Goal: Use online tool/utility: Utilize a website feature to perform a specific function

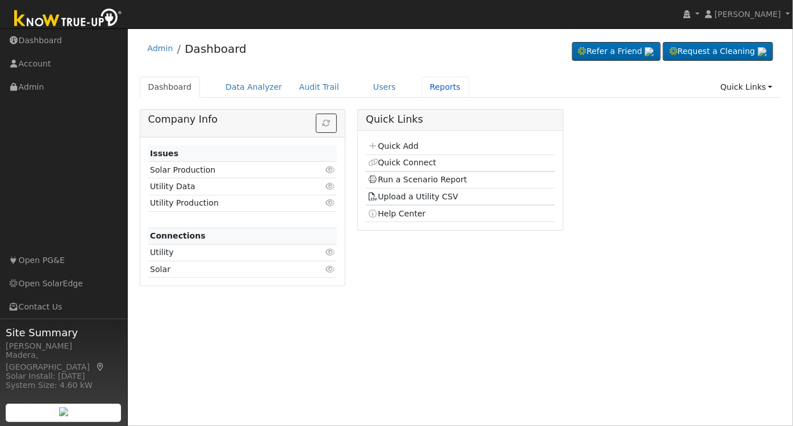
click at [423, 84] on link "Reports" at bounding box center [446, 87] width 48 height 21
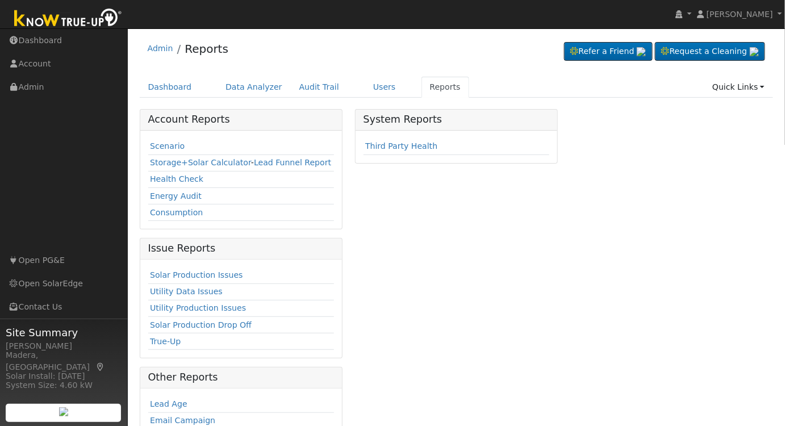
click at [157, 144] on link "Scenario" at bounding box center [167, 146] width 35 height 9
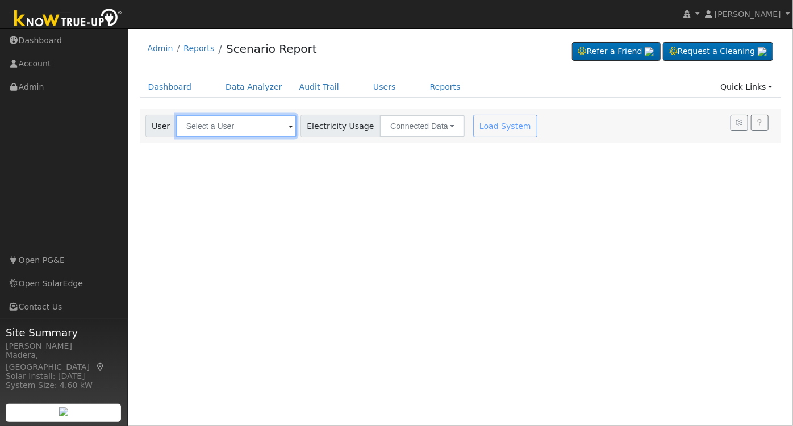
click at [231, 132] on input "text" at bounding box center [236, 126] width 120 height 23
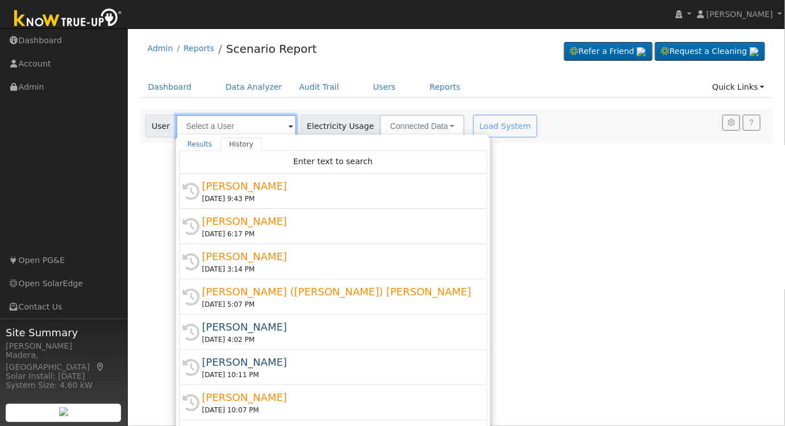
type input "h"
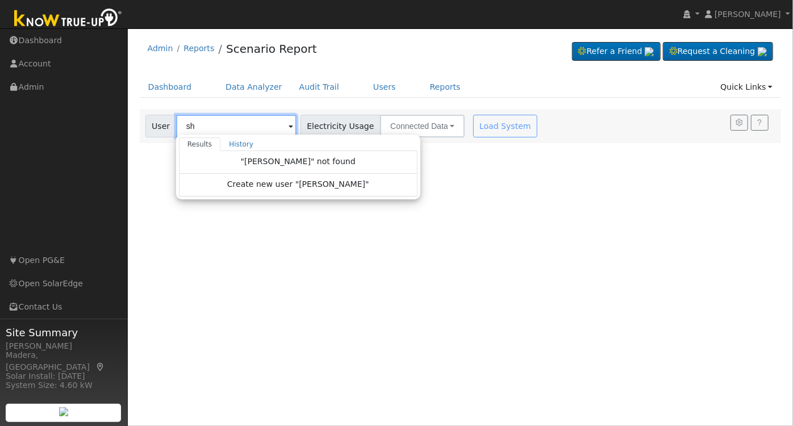
type input "s"
type input "Shawn Ferreria"
drag, startPoint x: 248, startPoint y: 130, endPoint x: 155, endPoint y: 142, distance: 94.0
click at [155, 142] on div "User Shawn Ferreria Results History "Shawn Ferreria" not found Create new user …" at bounding box center [461, 126] width 642 height 34
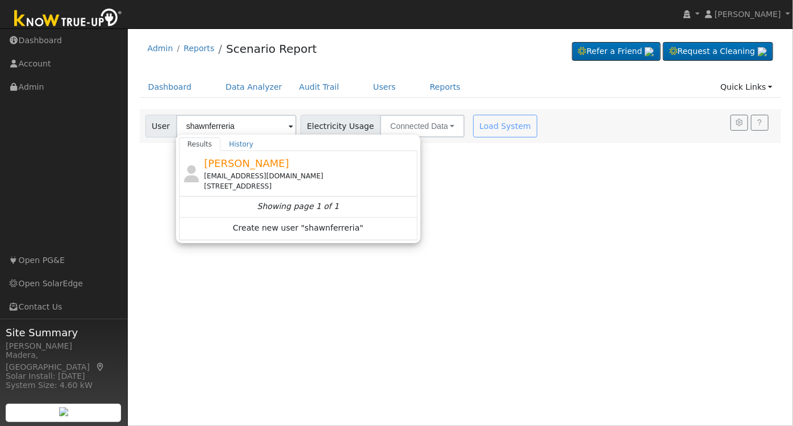
click at [289, 165] on div "Ferreria Shawn shawnferreria@gmail.com 1734 North Perry Avenue, Clovis, CA 93619" at bounding box center [309, 174] width 211 height 36
type input "Ferreria Shawn"
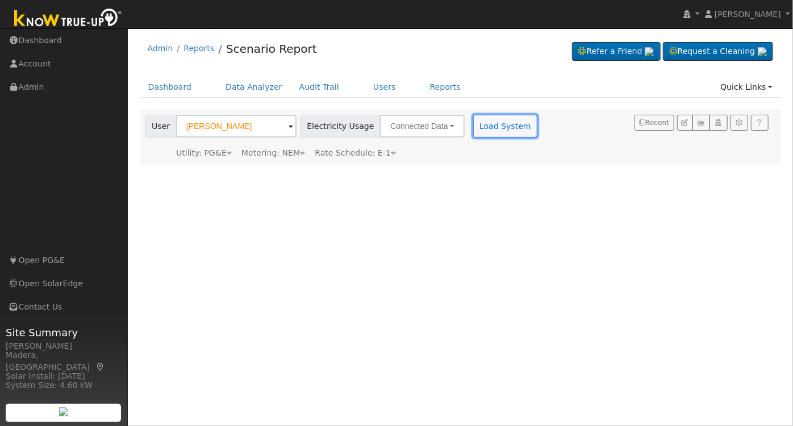
click at [489, 129] on button "Load System" at bounding box center [505, 126] width 65 height 23
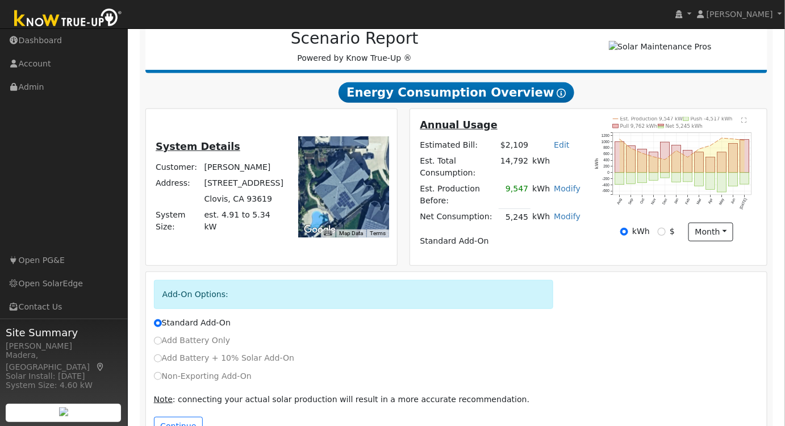
scroll to position [173, 0]
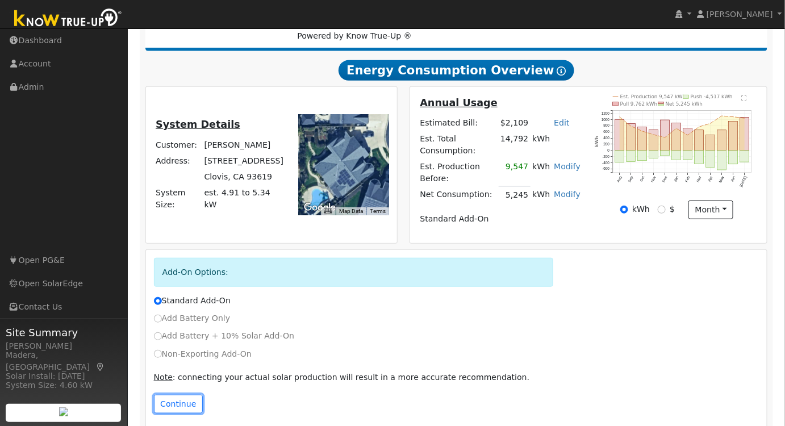
click at [189, 395] on button "Continue" at bounding box center [178, 404] width 49 height 19
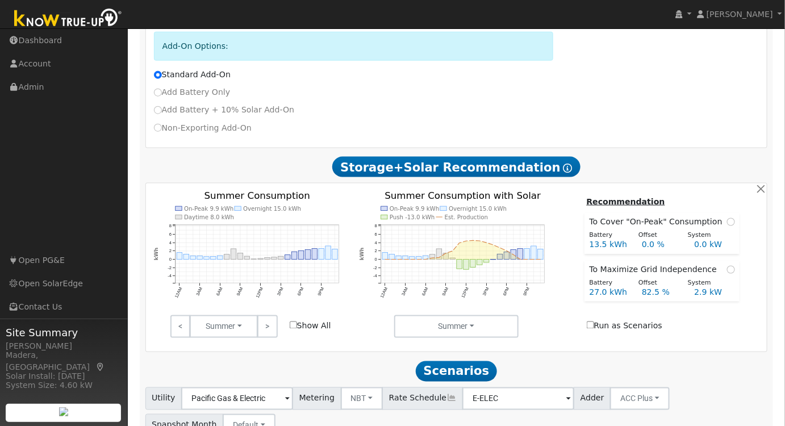
scroll to position [465, 0]
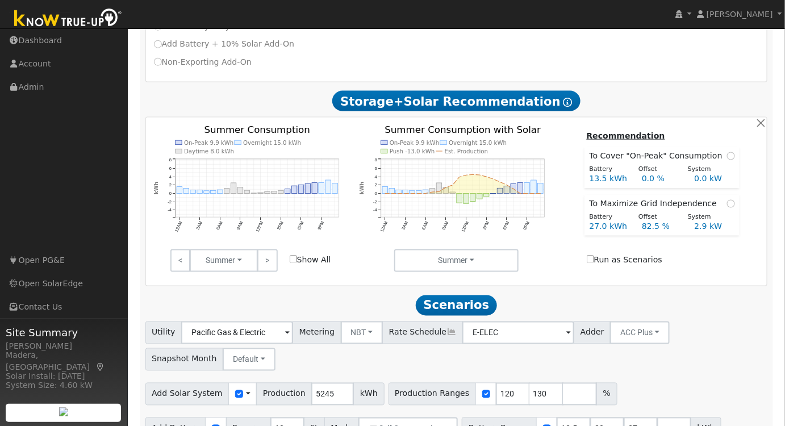
click at [265, 249] on link ">" at bounding box center [267, 260] width 20 height 23
click at [258, 249] on button "Fall" at bounding box center [224, 260] width 68 height 23
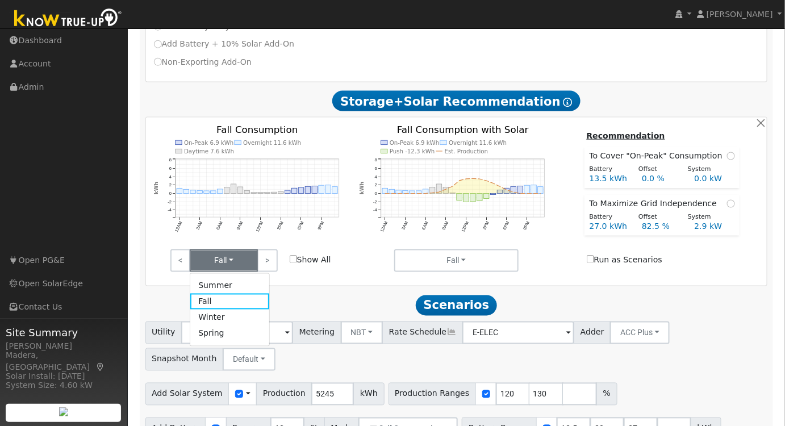
click at [264, 249] on link ">" at bounding box center [267, 260] width 20 height 23
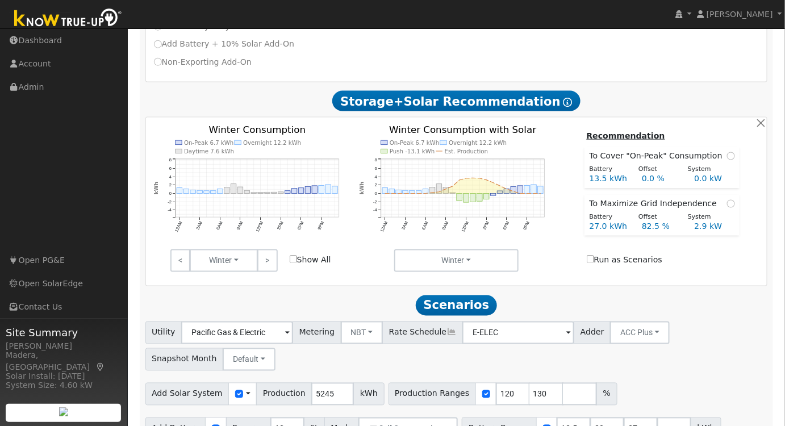
click at [264, 249] on link ">" at bounding box center [267, 260] width 20 height 23
click at [271, 249] on link ">" at bounding box center [267, 260] width 20 height 23
click at [274, 249] on link ">" at bounding box center [267, 260] width 20 height 23
click at [268, 256] on link ">" at bounding box center [267, 260] width 20 height 23
click at [265, 255] on link ">" at bounding box center [267, 260] width 20 height 23
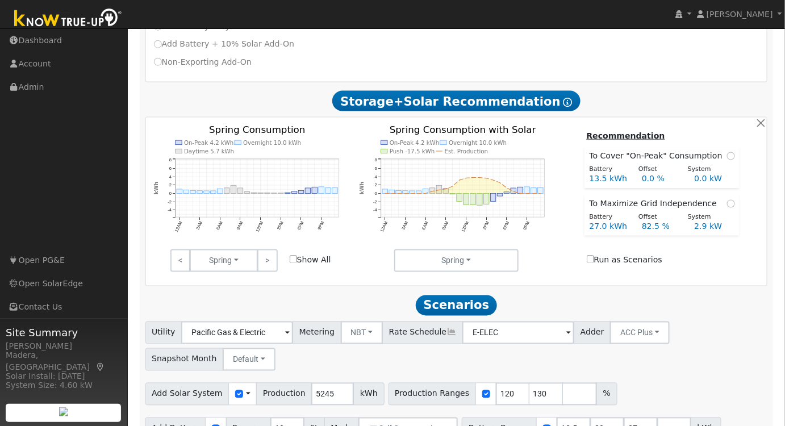
click at [265, 255] on link ">" at bounding box center [267, 260] width 20 height 23
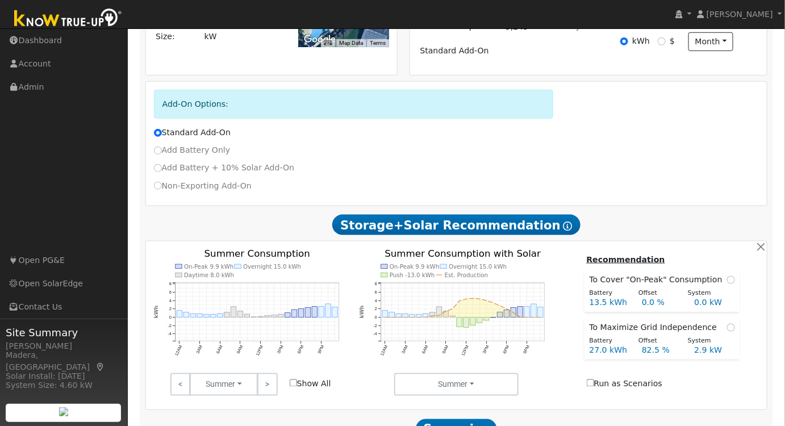
scroll to position [479, 0]
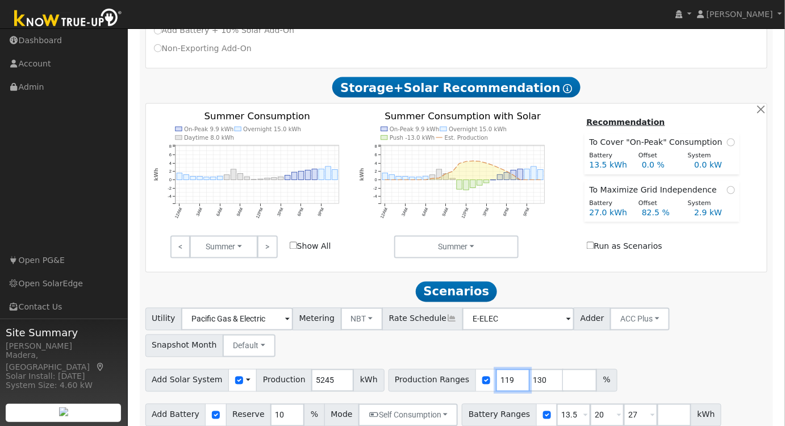
click at [496, 369] on input "119" at bounding box center [513, 380] width 34 height 23
drag, startPoint x: 491, startPoint y: 367, endPoint x: 377, endPoint y: 367, distance: 113.7
click at [389, 369] on div "Production Ranges 119 130 %" at bounding box center [503, 380] width 229 height 23
type input "130"
type input "129"
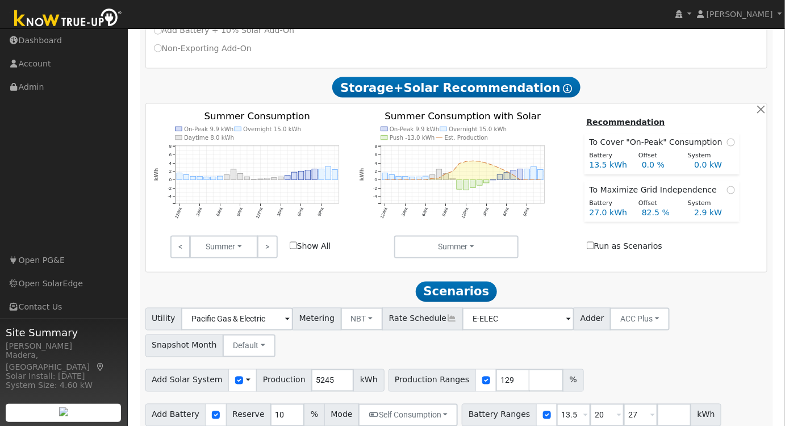
click at [612, 366] on div "Add Solar System Use CSV Data Production 5245 kWh Production Ranges 129 %" at bounding box center [456, 378] width 627 height 27
drag, startPoint x: 560, startPoint y: 403, endPoint x: 456, endPoint y: 402, distance: 104.0
click at [462, 404] on div "Battery Ranges 13.5 Overrides Reserve % Mode None None Self Consumption Peak Sa…" at bounding box center [592, 415] width 260 height 23
type input "10"
drag, startPoint x: 589, startPoint y: 402, endPoint x: 517, endPoint y: 407, distance: 72.9
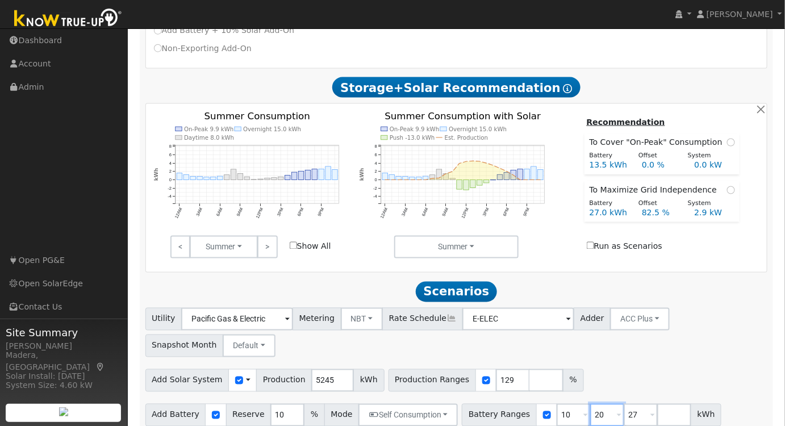
click at [517, 407] on div "Battery Ranges 10 Overrides Reserve % Mode None None Self Consumption Peak Savi…" at bounding box center [592, 415] width 260 height 23
type input "13.5"
drag, startPoint x: 623, startPoint y: 405, endPoint x: 533, endPoint y: 412, distance: 90.1
click at [533, 412] on div "Battery Ranges 10 Overrides Reserve % Mode None None Self Consumption Peak Savi…" at bounding box center [592, 415] width 260 height 23
drag, startPoint x: 592, startPoint y: 403, endPoint x: 508, endPoint y: 405, distance: 83.6
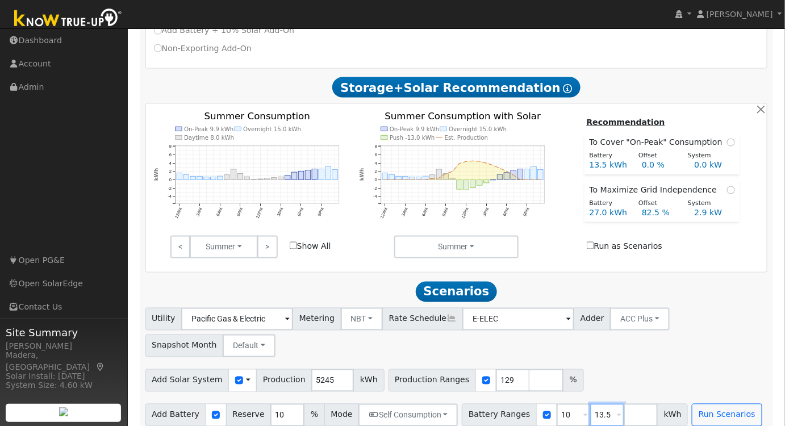
click at [508, 405] on div "Battery Ranges 10 Overrides Reserve % Mode None None Self Consumption Peak Savi…" at bounding box center [575, 415] width 226 height 23
click at [668, 404] on button "Run Scenarios" at bounding box center [694, 415] width 70 height 23
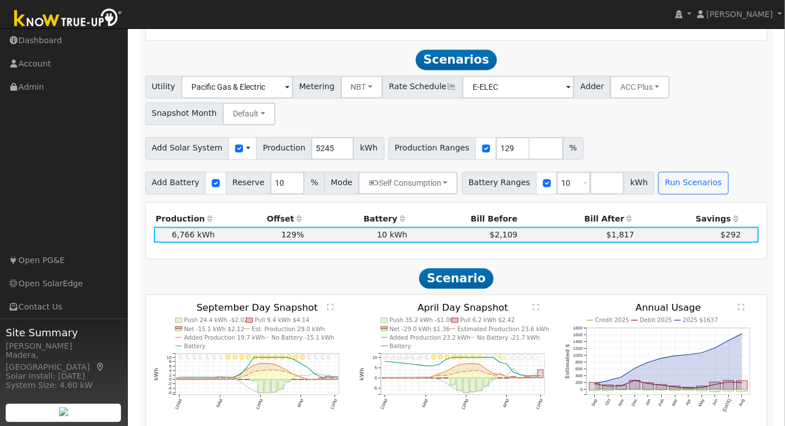
scroll to position [713, 0]
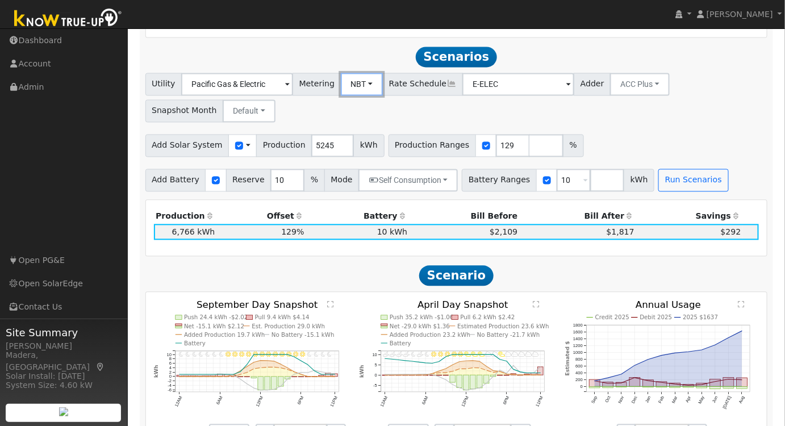
click at [347, 77] on button "NBT" at bounding box center [362, 84] width 43 height 23
click at [356, 102] on link "NEM" at bounding box center [371, 110] width 79 height 16
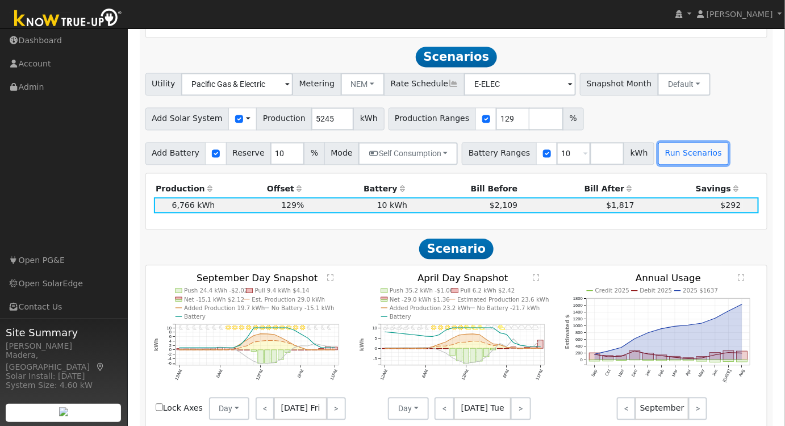
click at [663, 143] on button "Run Scenarios" at bounding box center [694, 154] width 70 height 23
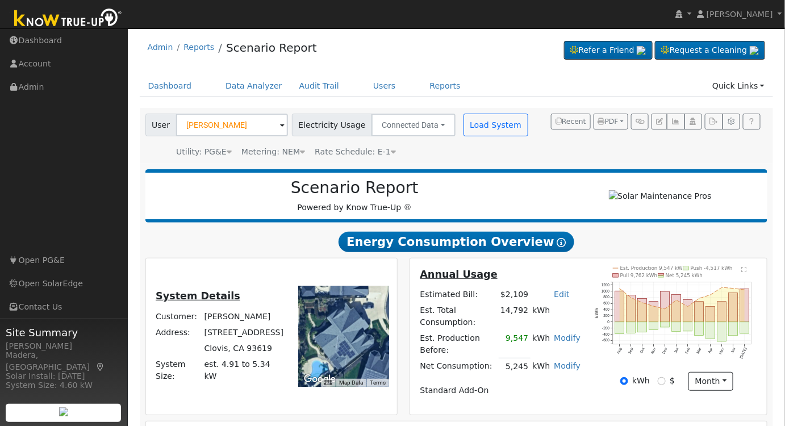
scroll to position [0, 0]
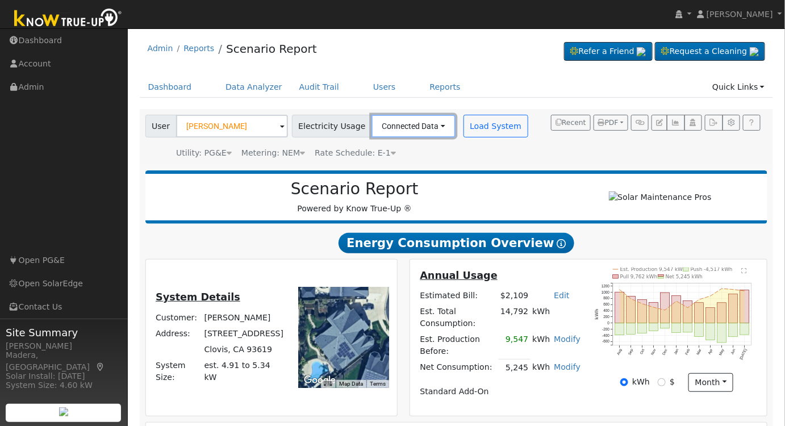
click at [388, 129] on button "Connected Data" at bounding box center [414, 126] width 84 height 23
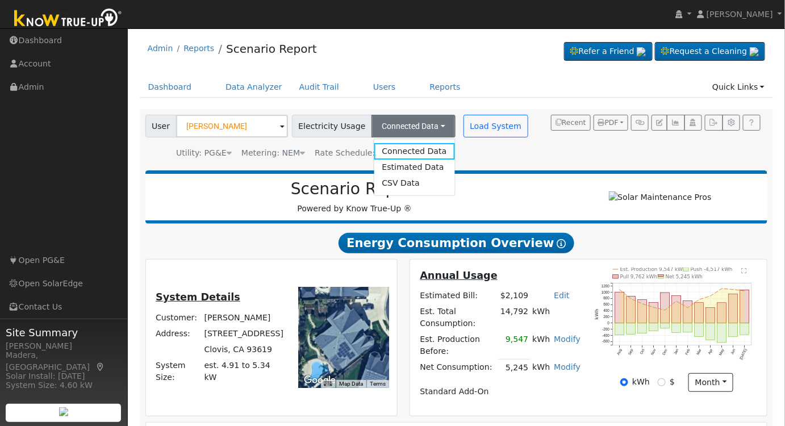
click at [395, 167] on link "Estimated Data" at bounding box center [414, 168] width 81 height 16
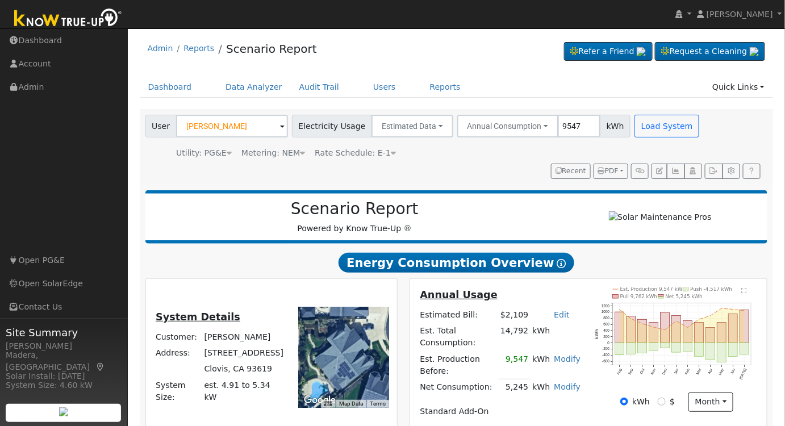
type input "9547"
click at [648, 128] on button "Load System" at bounding box center [667, 126] width 65 height 23
radio input "false"
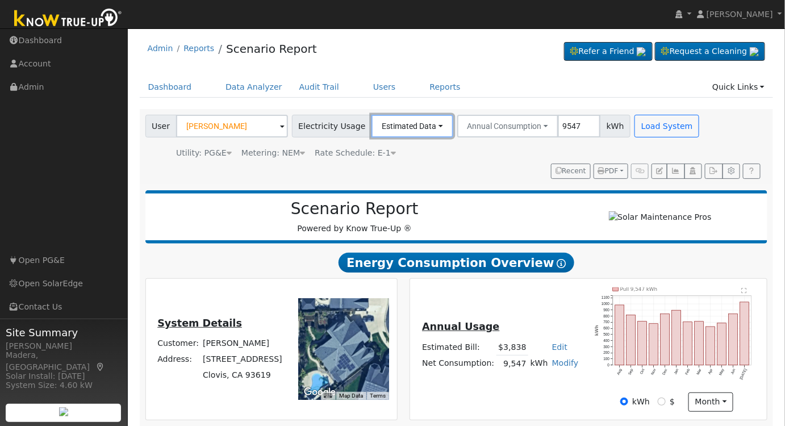
click at [422, 126] on button "Estimated Data" at bounding box center [413, 126] width 82 height 23
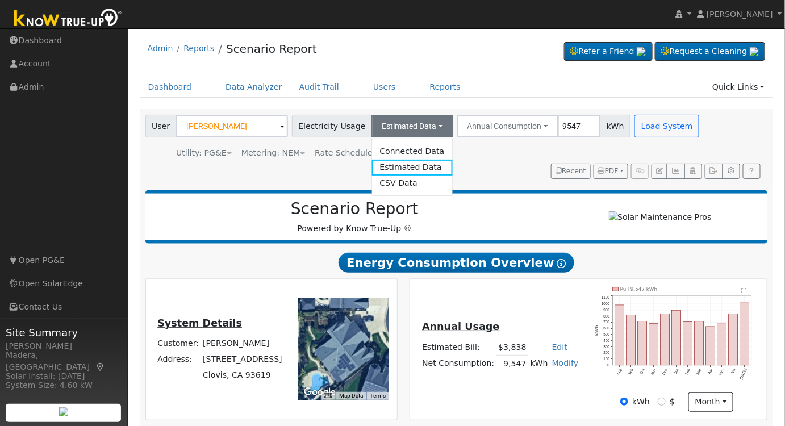
click at [398, 149] on link "Connected Data" at bounding box center [412, 151] width 81 height 16
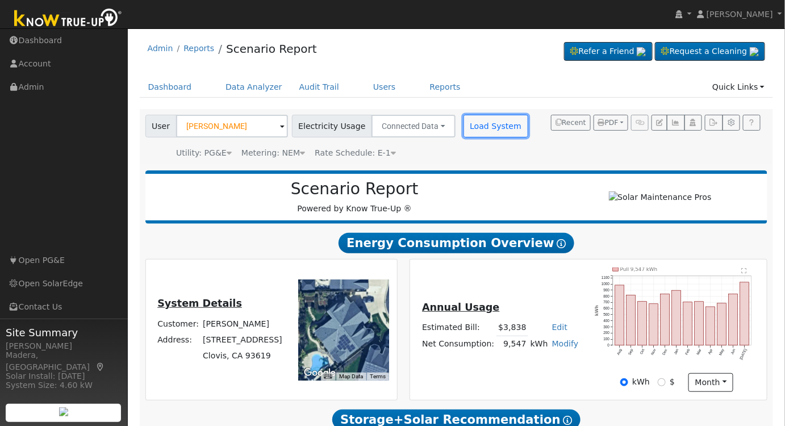
click at [486, 134] on button "Load System" at bounding box center [496, 126] width 65 height 23
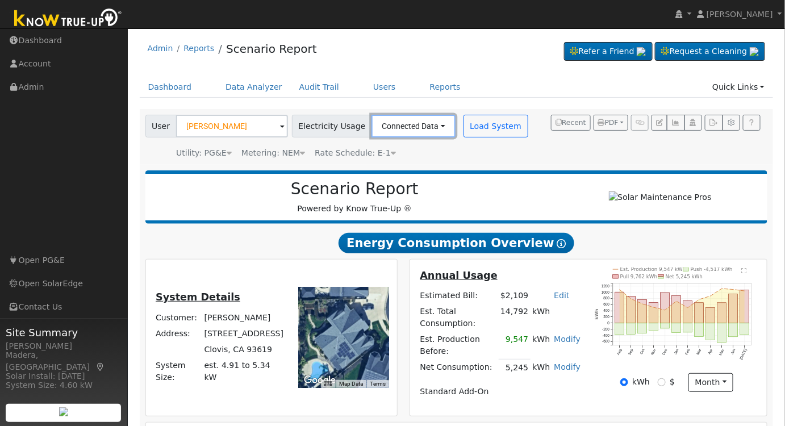
click at [406, 122] on button "Connected Data" at bounding box center [414, 126] width 84 height 23
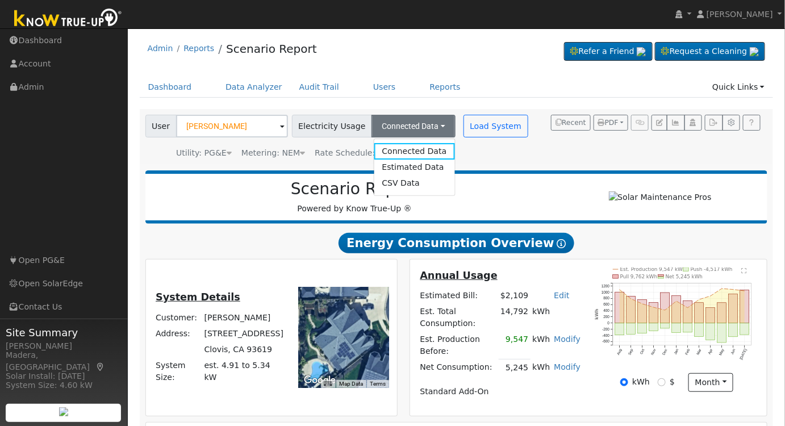
click at [392, 170] on link "Estimated Data" at bounding box center [414, 168] width 81 height 16
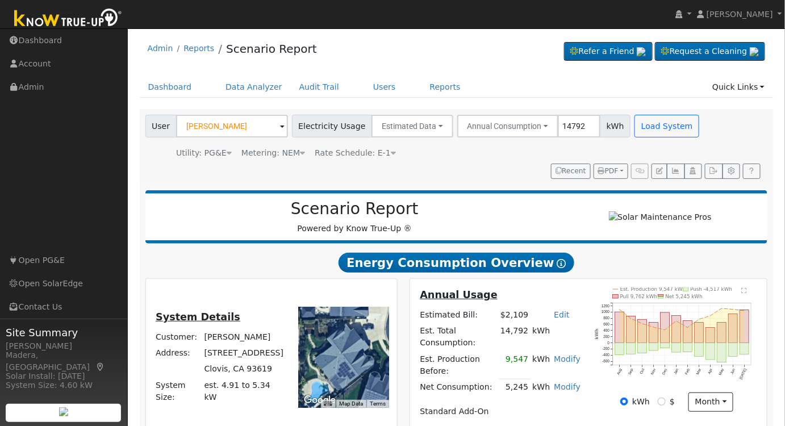
type input "14792"
click at [644, 119] on button "Load System" at bounding box center [667, 126] width 65 height 23
radio input "false"
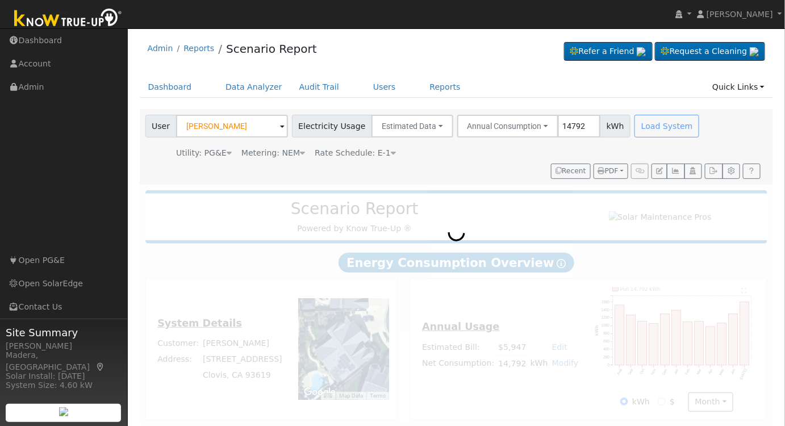
scroll to position [9, 0]
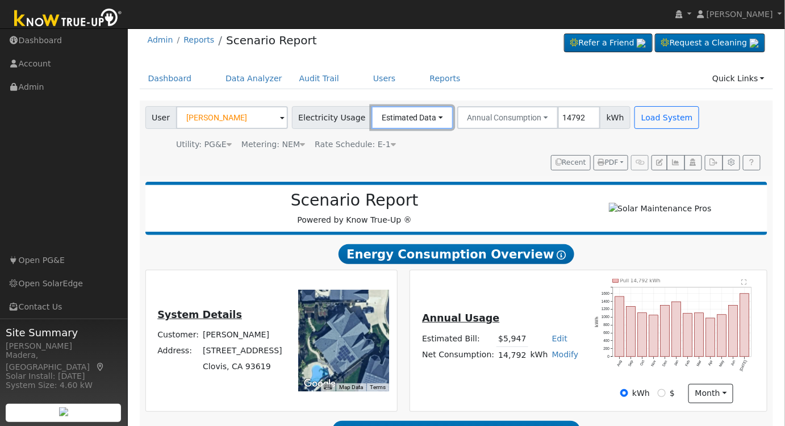
click at [411, 114] on button "Estimated Data" at bounding box center [413, 117] width 82 height 23
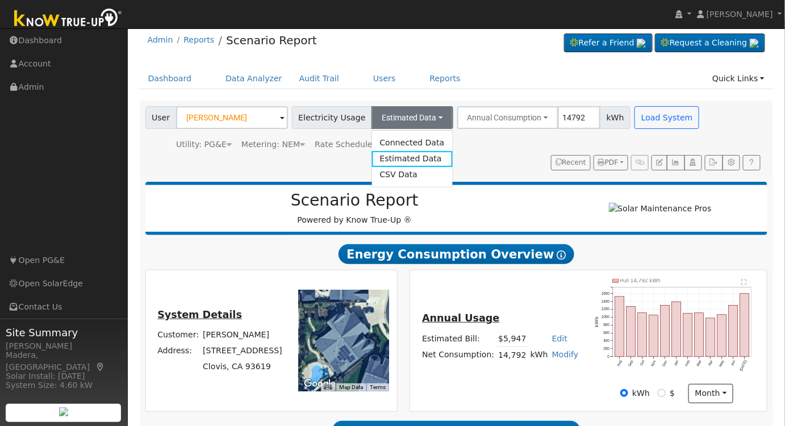
click at [401, 146] on link "Connected Data" at bounding box center [412, 143] width 81 height 16
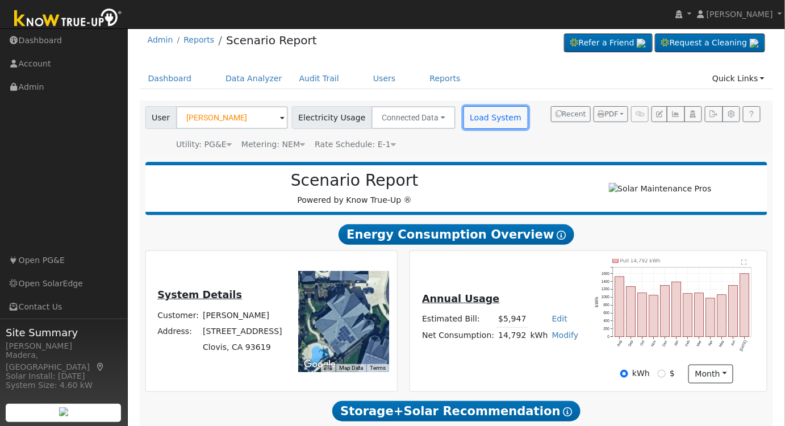
click at [484, 119] on button "Load System" at bounding box center [496, 117] width 65 height 23
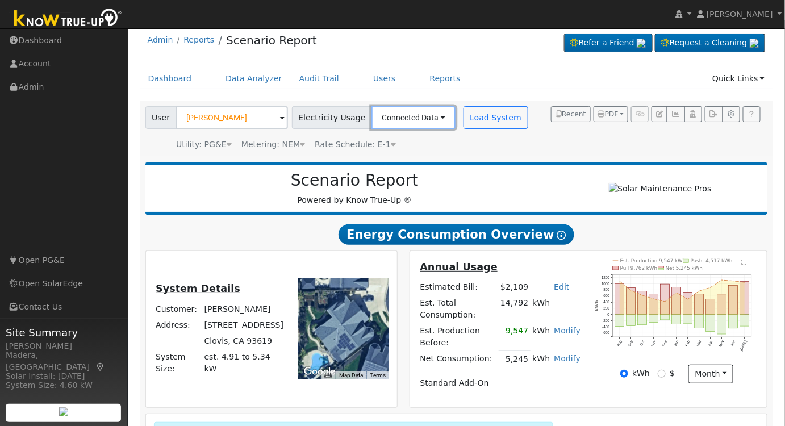
click at [376, 117] on button "Connected Data" at bounding box center [414, 117] width 84 height 23
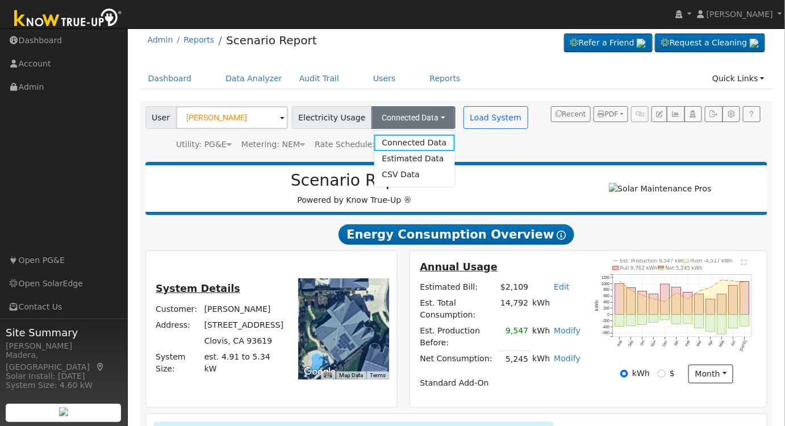
click at [385, 158] on link "Estimated Data" at bounding box center [414, 159] width 81 height 16
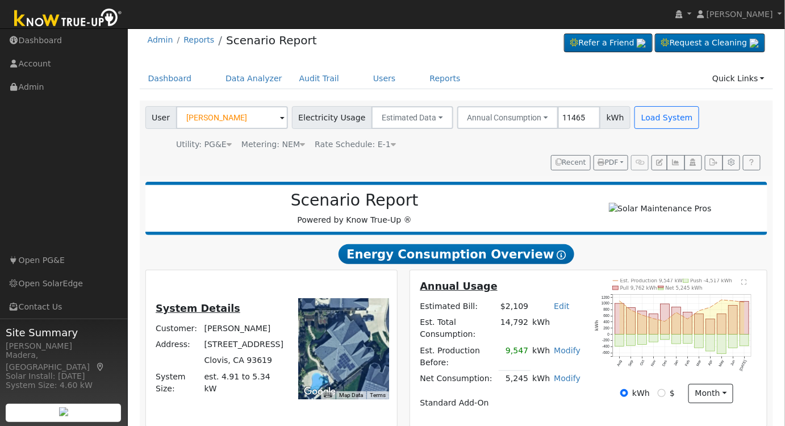
type input "11465"
click at [650, 115] on button "Load System" at bounding box center [667, 117] width 65 height 23
radio input "false"
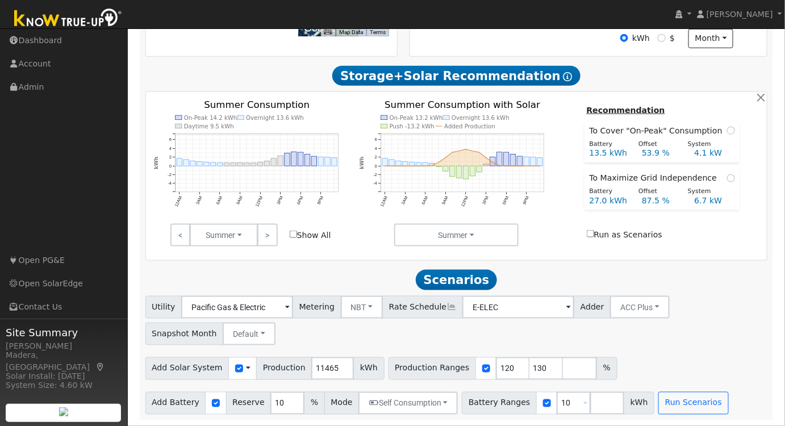
scroll to position [368, 0]
drag, startPoint x: 490, startPoint y: 370, endPoint x: 382, endPoint y: 358, distance: 108.6
click at [389, 358] on div "Production Ranges 120 130 %" at bounding box center [503, 368] width 229 height 23
type input "130"
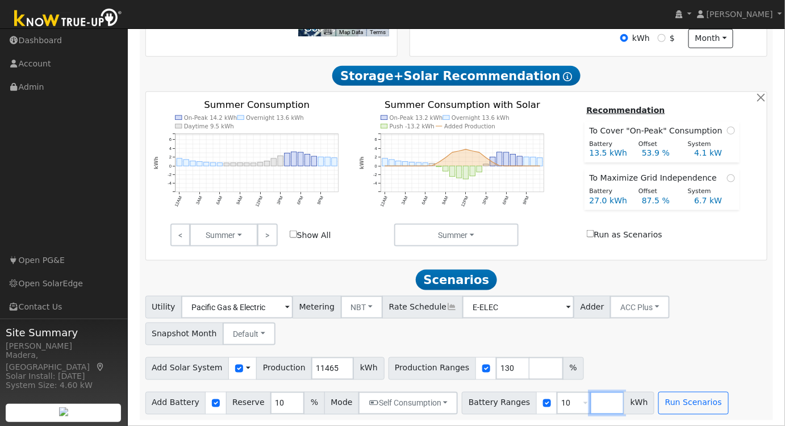
click at [590, 398] on input "number" at bounding box center [607, 403] width 34 height 23
type input "13.5"
click at [530, 363] on input "number" at bounding box center [547, 368] width 34 height 23
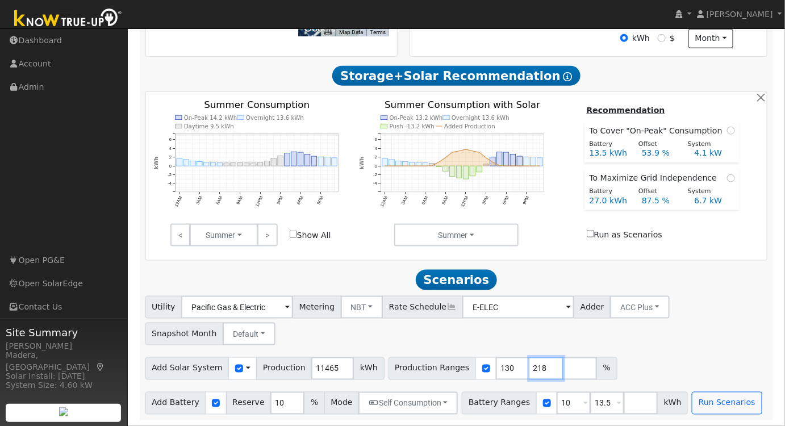
type input "218"
click at [627, 332] on div "Utility Pacific Gas & Electric Metering NBT NEM NBT Rate Schedule E-ELEC Adder …" at bounding box center [456, 318] width 627 height 53
click at [696, 403] on button "Run Scenarios" at bounding box center [727, 403] width 70 height 23
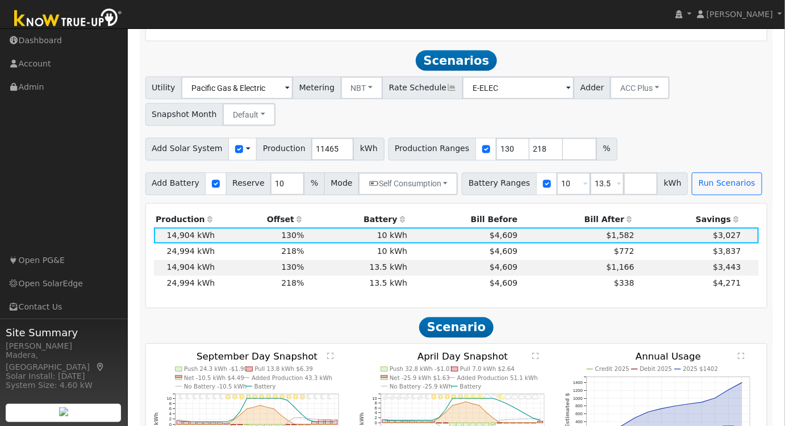
scroll to position [602, 0]
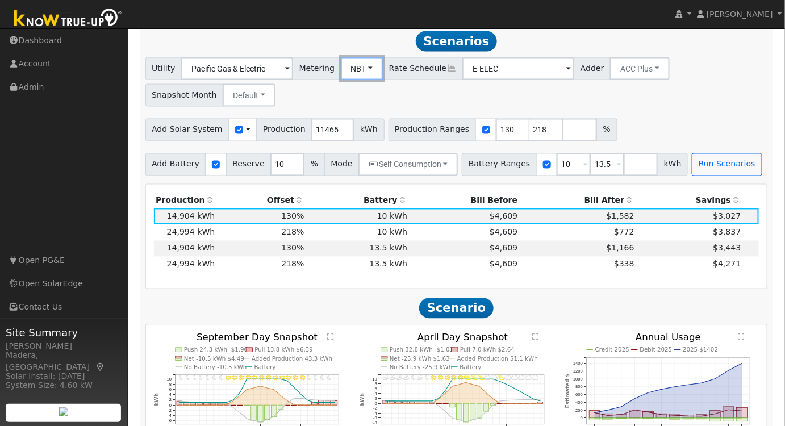
click at [359, 74] on button "NBT" at bounding box center [362, 68] width 43 height 23
click at [359, 98] on link "NEM" at bounding box center [371, 94] width 79 height 16
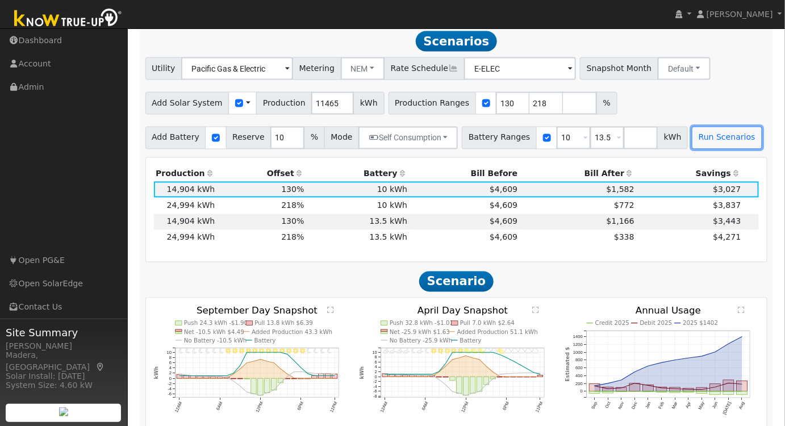
click at [709, 147] on button "Run Scenarios" at bounding box center [727, 138] width 70 height 23
